Goal: Complete application form: Complete application form

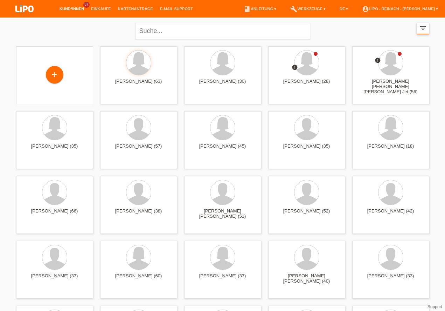
click at [421, 29] on icon "filter_list" at bounding box center [423, 28] width 8 height 8
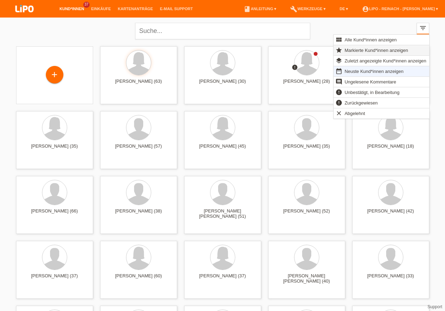
click at [365, 48] on span "Markierte Kund*innen anzeigen" at bounding box center [377, 50] width 66 height 8
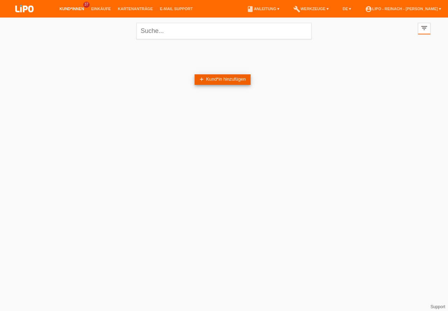
click at [221, 75] on link "add Kund*in hinzufügen" at bounding box center [223, 79] width 56 height 11
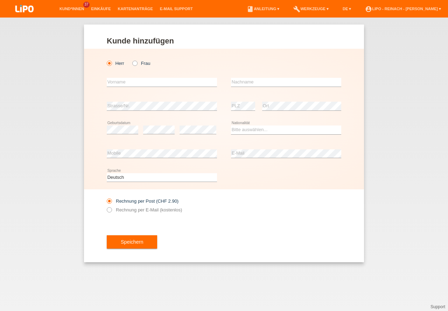
click at [118, 77] on div "error Vorname" at bounding box center [162, 82] width 110 height 24
click at [120, 81] on input "text" at bounding box center [162, 82] width 110 height 9
type input "[PERSON_NAME]"
click at [242, 80] on input "text" at bounding box center [286, 82] width 110 height 9
click at [260, 80] on input "Schlinger" at bounding box center [286, 82] width 110 height 9
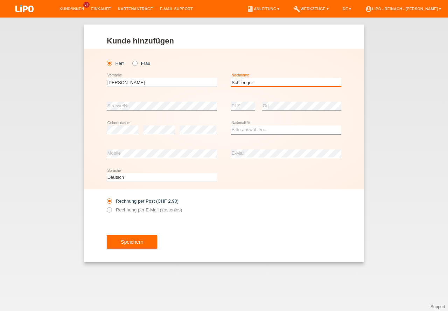
type input "Schlienger"
click at [245, 130] on select "Bitte auswählen... Schweiz Deutschland Liechtenstein Österreich ------------ Af…" at bounding box center [286, 129] width 110 height 8
select select "CH"
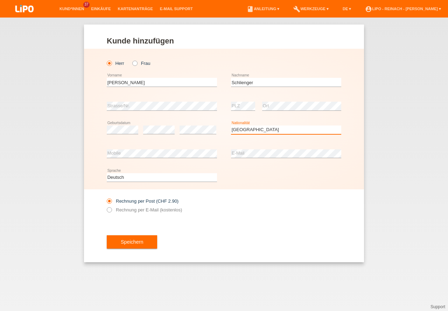
click at [0, 0] on option "Schweiz" at bounding box center [0, 0] width 0 height 0
click at [106, 206] on icon at bounding box center [106, 206] width 0 height 0
click at [110, 209] on input "Rechnung per E-Mail (kostenlos)" at bounding box center [109, 211] width 5 height 9
radio input "true"
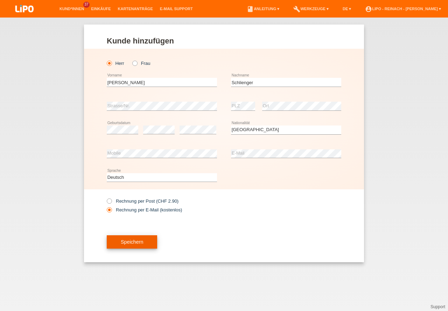
click at [128, 241] on button "Speichern" at bounding box center [132, 241] width 50 height 13
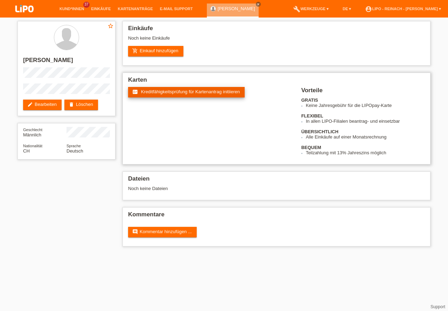
click at [174, 94] on span "Kreditfähigkeitsprüfung für Kartenantrag initiieren" at bounding box center [190, 91] width 99 height 5
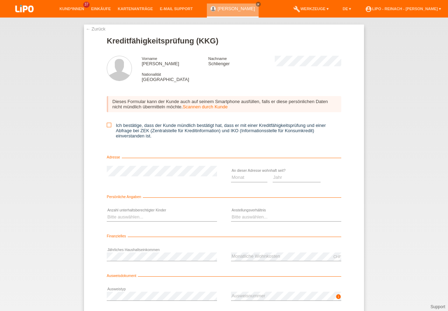
click at [109, 123] on icon at bounding box center [109, 125] width 5 height 5
click at [109, 123] on input "Ich bestätige, dass der Kunde mündlich bestätigt hat, dass er mit einer Kreditf…" at bounding box center [109, 125] width 5 height 5
checkbox input "true"
click at [243, 179] on select "Monat 01 02 03 04 05 06 07 08 09 10" at bounding box center [249, 177] width 36 height 8
select select "01"
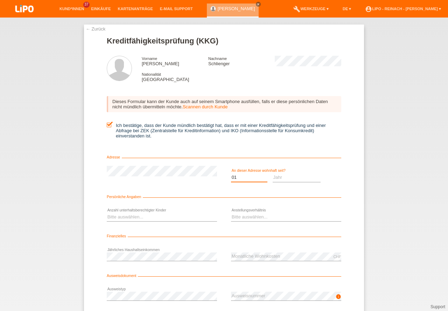
click at [0, 0] on option "01" at bounding box center [0, 0] width 0 height 0
click at [276, 177] on select "Jahr 2025 2024 2023 2022 2021 2020 2019 2018 2017 2016 2015 2014 2013 2012 2011…" at bounding box center [297, 177] width 48 height 8
click at [241, 176] on select "Monat 01 02 03 04 05 06 07 08 09 10" at bounding box center [249, 177] width 36 height 8
select select "2024"
click at [241, 176] on select "Monat 01 02 03 04 05 06 07 08 09 10" at bounding box center [249, 177] width 36 height 8
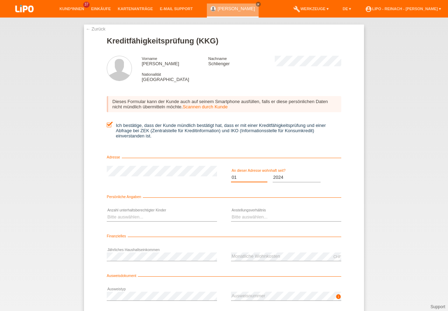
select select "12"
click at [0, 0] on option "12" at bounding box center [0, 0] width 0 height 0
click at [124, 216] on select "Bitte auswählen... 0 1 2 3 4 5 6 7 8 9" at bounding box center [162, 217] width 110 height 8
select select "0"
click at [0, 0] on option "0" at bounding box center [0, 0] width 0 height 0
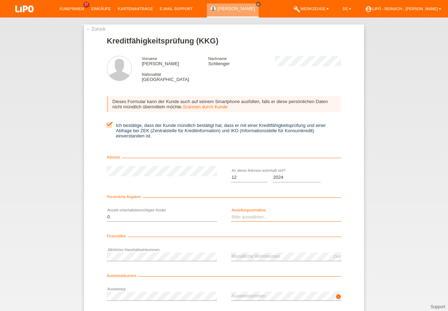
click at [240, 217] on select "Bitte auswählen... Unbefristet Befristet Lehrling/Student Pensioniert Nicht arb…" at bounding box center [286, 217] width 110 height 8
select select "UNEMPLOYED"
click at [0, 0] on option "Nicht arbeitstätig" at bounding box center [0, 0] width 0 height 0
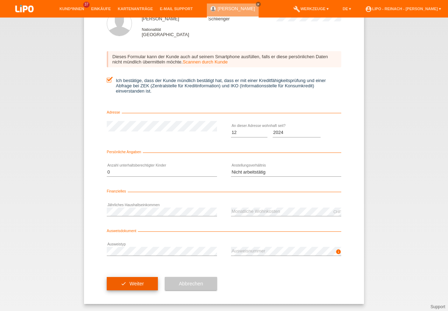
click at [142, 281] on button "check Weiter" at bounding box center [132, 283] width 51 height 13
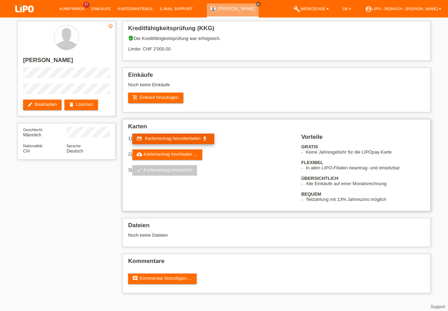
click at [174, 136] on span "Kartenantrag herunterladen" at bounding box center [173, 138] width 56 height 5
